Goal: Complete application form

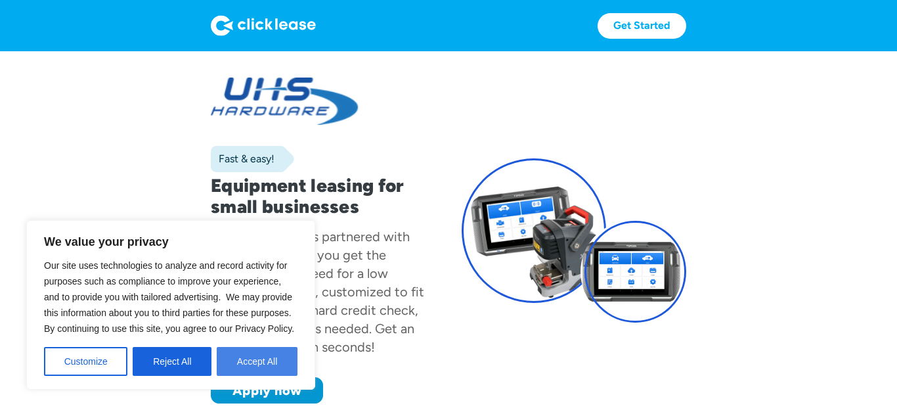
click at [238, 356] on button "Accept All" at bounding box center [257, 361] width 81 height 29
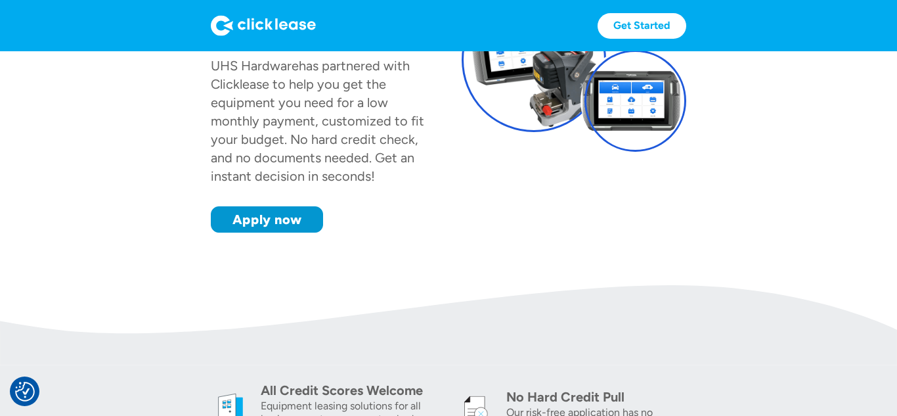
scroll to position [159, 0]
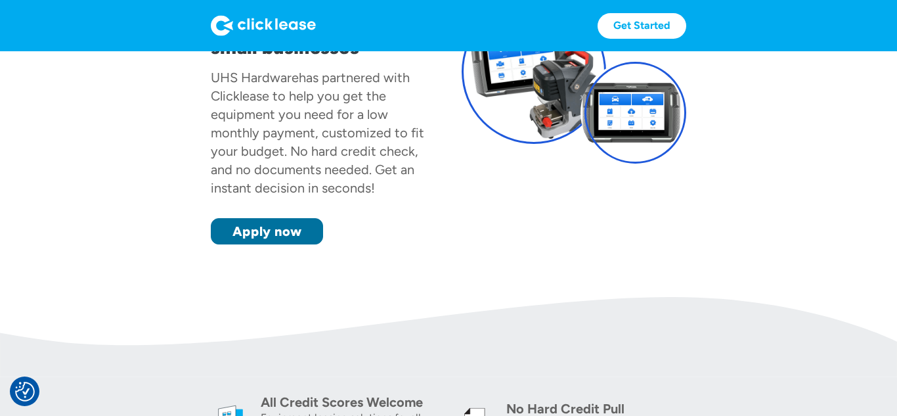
click at [274, 240] on link "Apply now" at bounding box center [267, 231] width 112 height 26
